Goal: Task Accomplishment & Management: Manage account settings

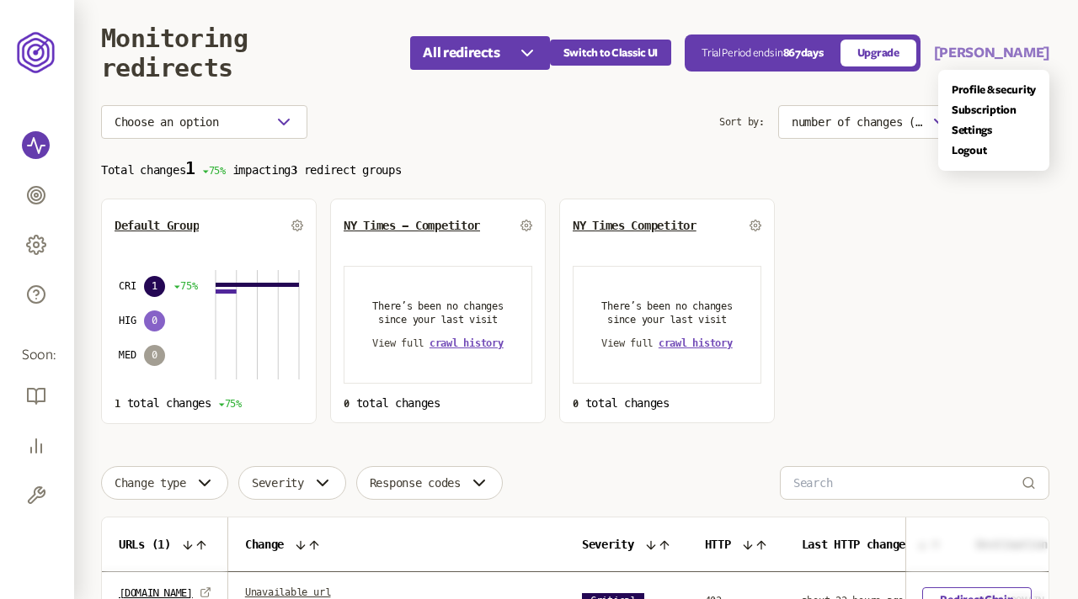
click at [1007, 55] on button "[PERSON_NAME]" at bounding box center [991, 53] width 115 height 20
click at [978, 152] on link "Logout" at bounding box center [993, 150] width 84 height 13
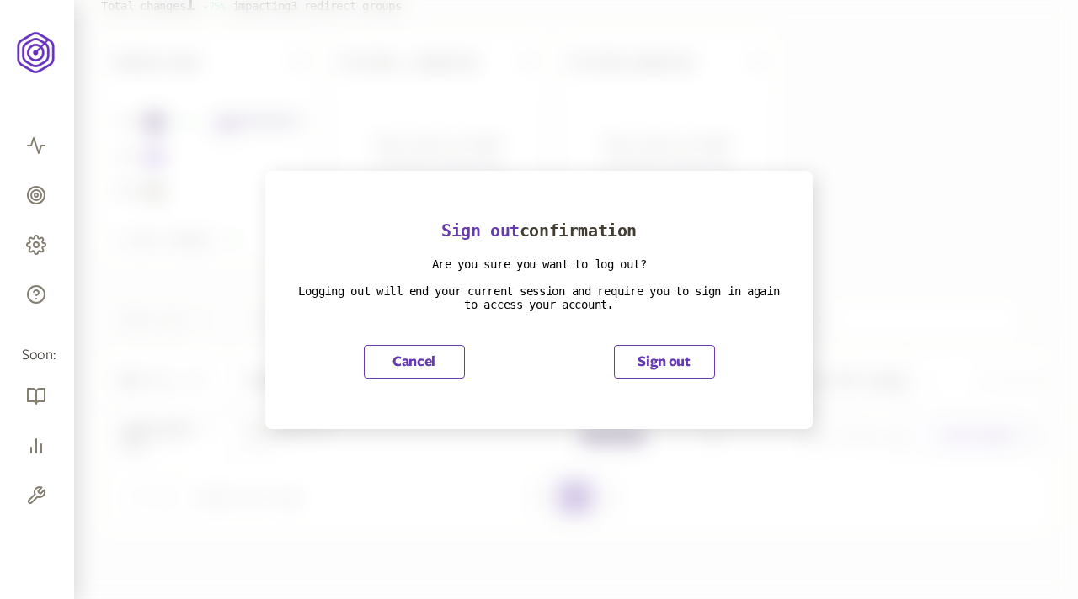
click at [681, 365] on button "Sign out" at bounding box center [664, 362] width 101 height 34
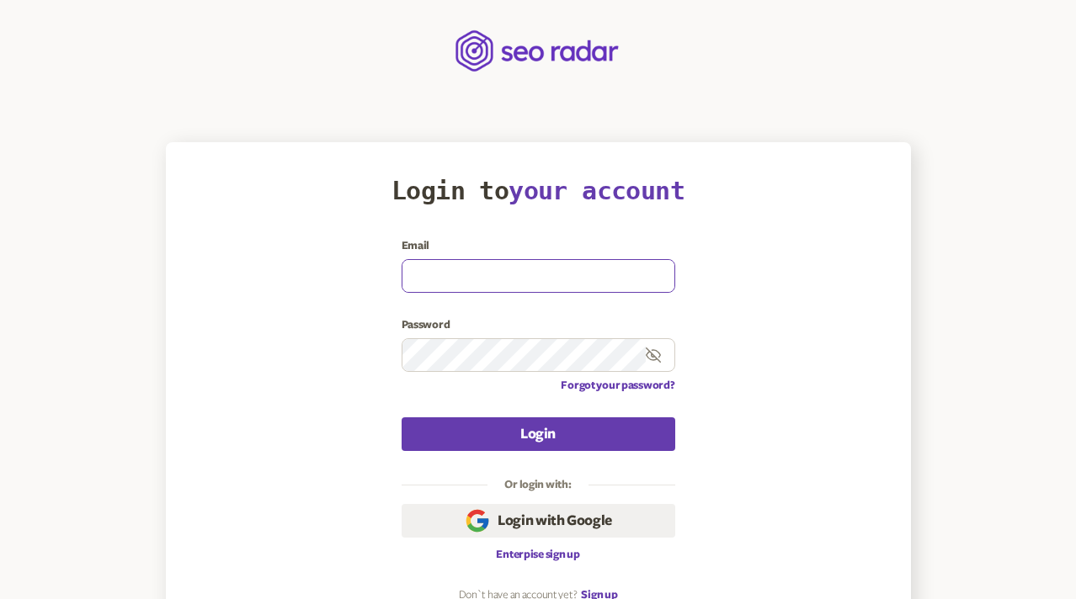
type input "[EMAIL_ADDRESS][DOMAIN_NAME]"
